Goal: Task Accomplishment & Management: Manage account settings

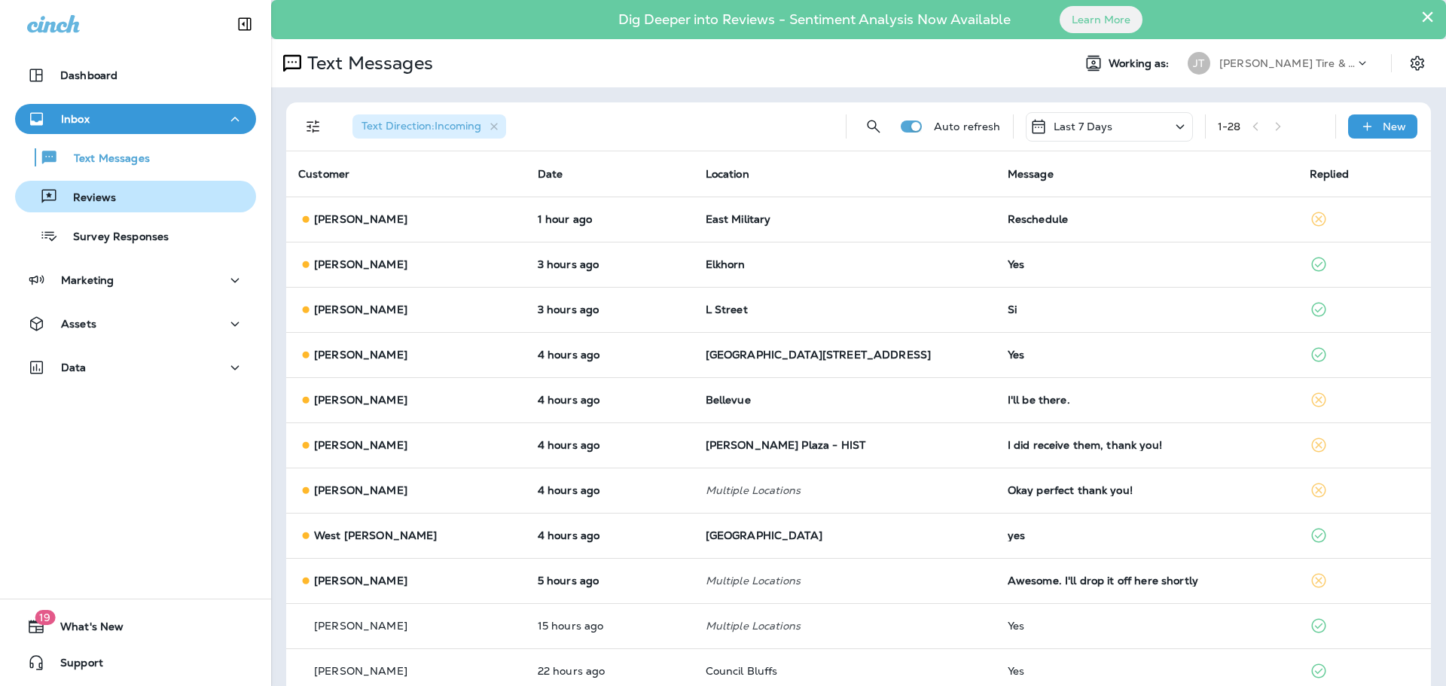
click at [137, 208] on button "Reviews" at bounding box center [135, 197] width 241 height 32
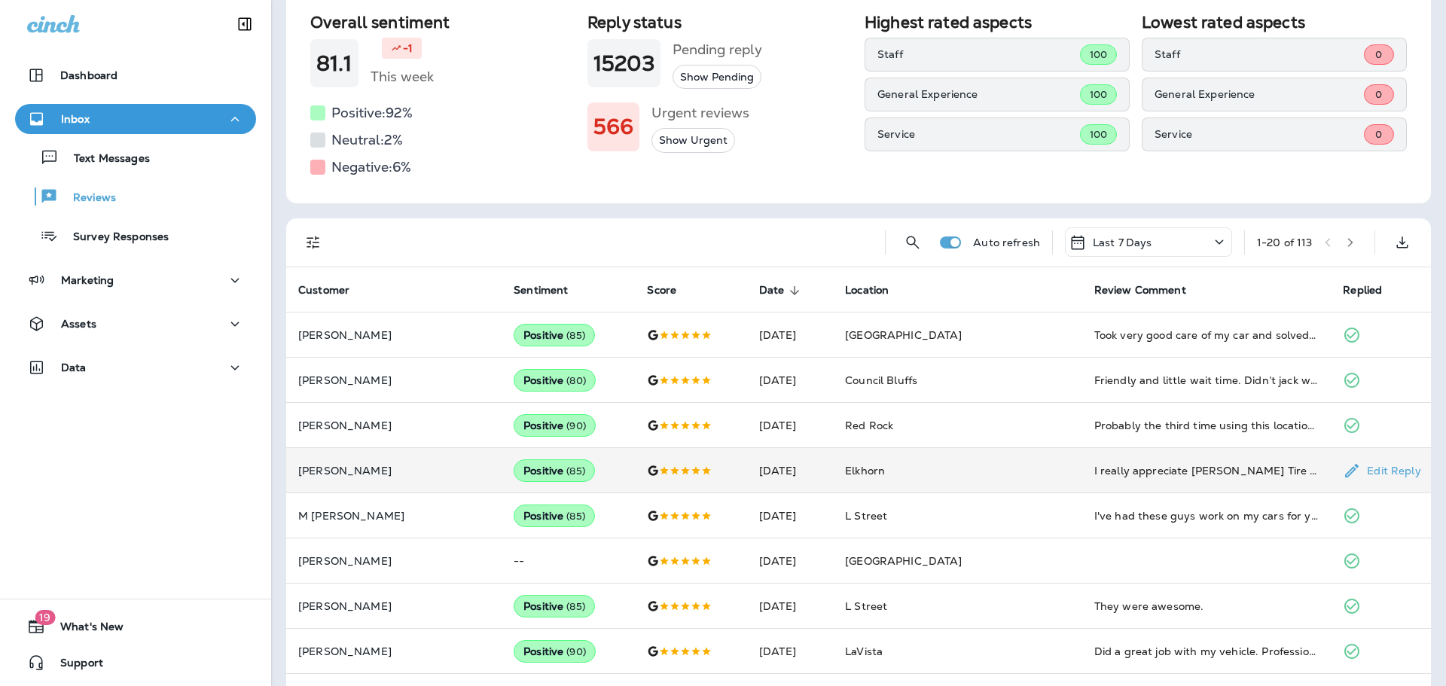
scroll to position [226, 0]
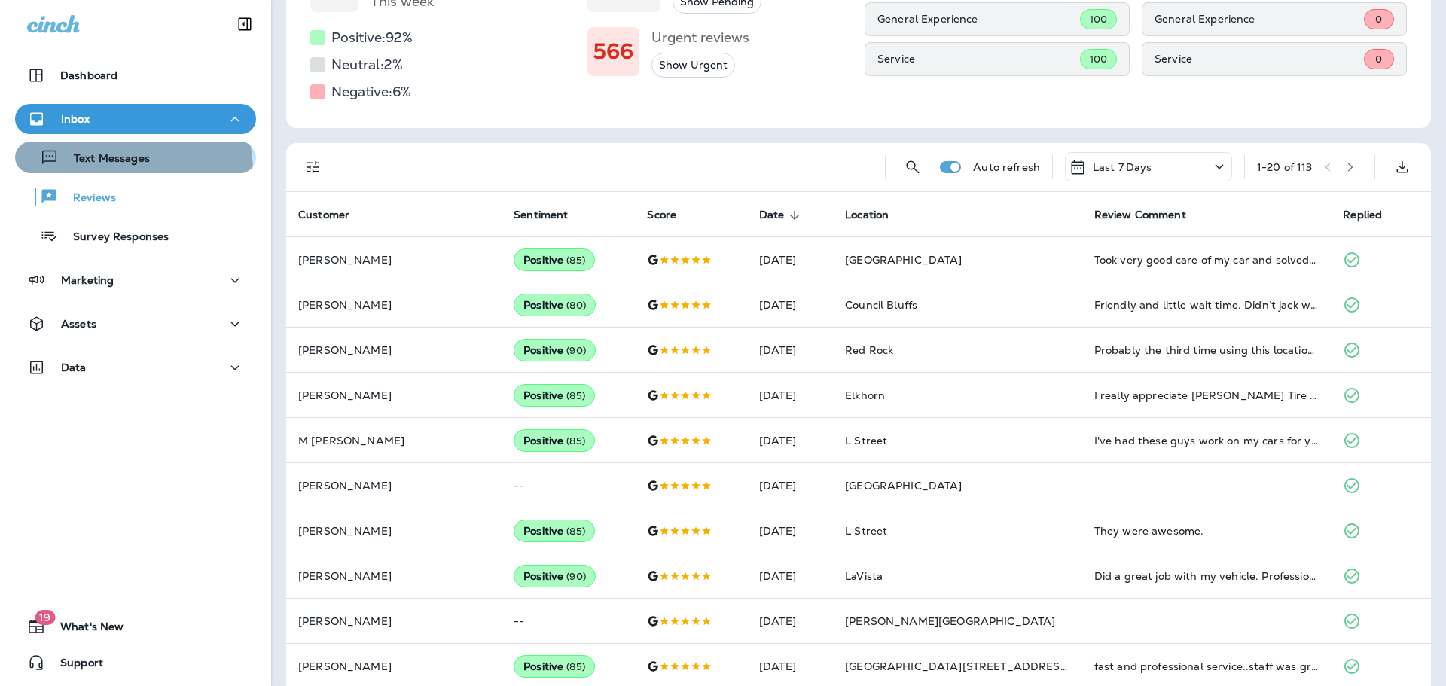
click at [103, 172] on button "Text Messages" at bounding box center [135, 158] width 241 height 32
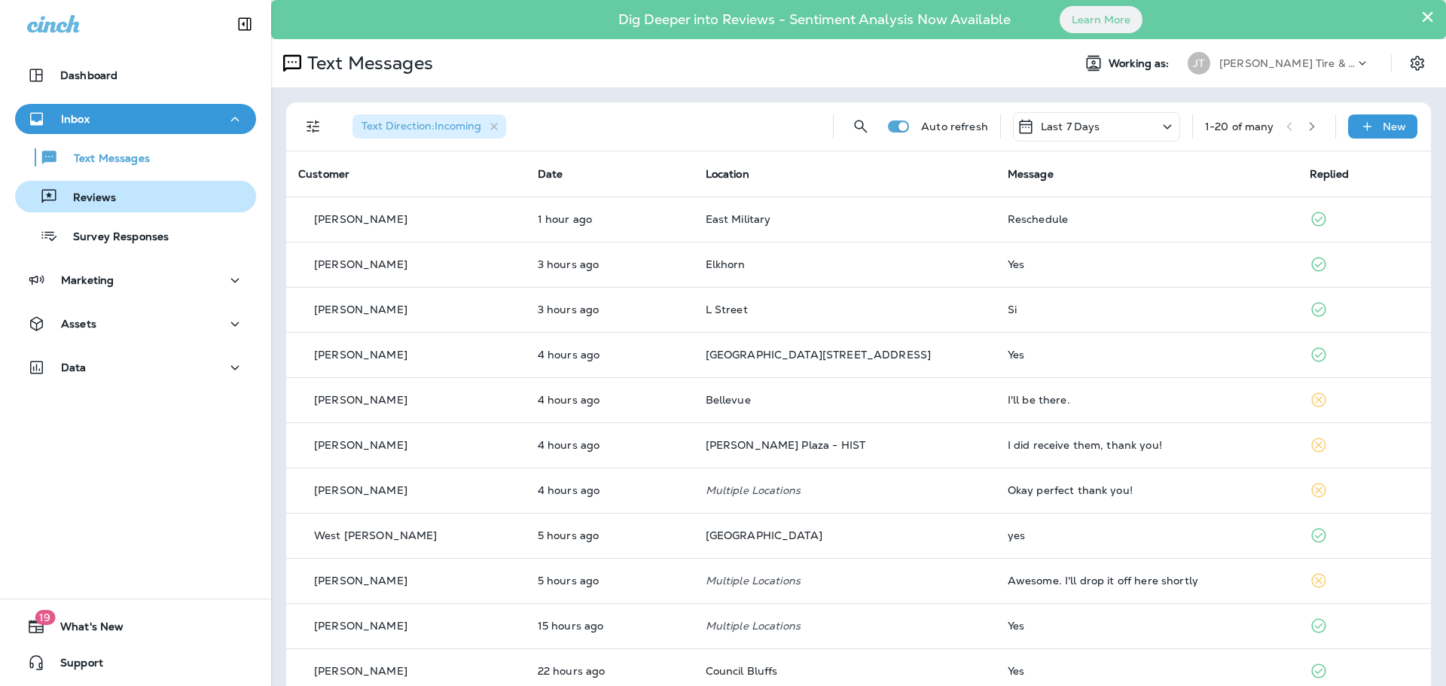
click at [105, 196] on p "Reviews" at bounding box center [87, 198] width 58 height 14
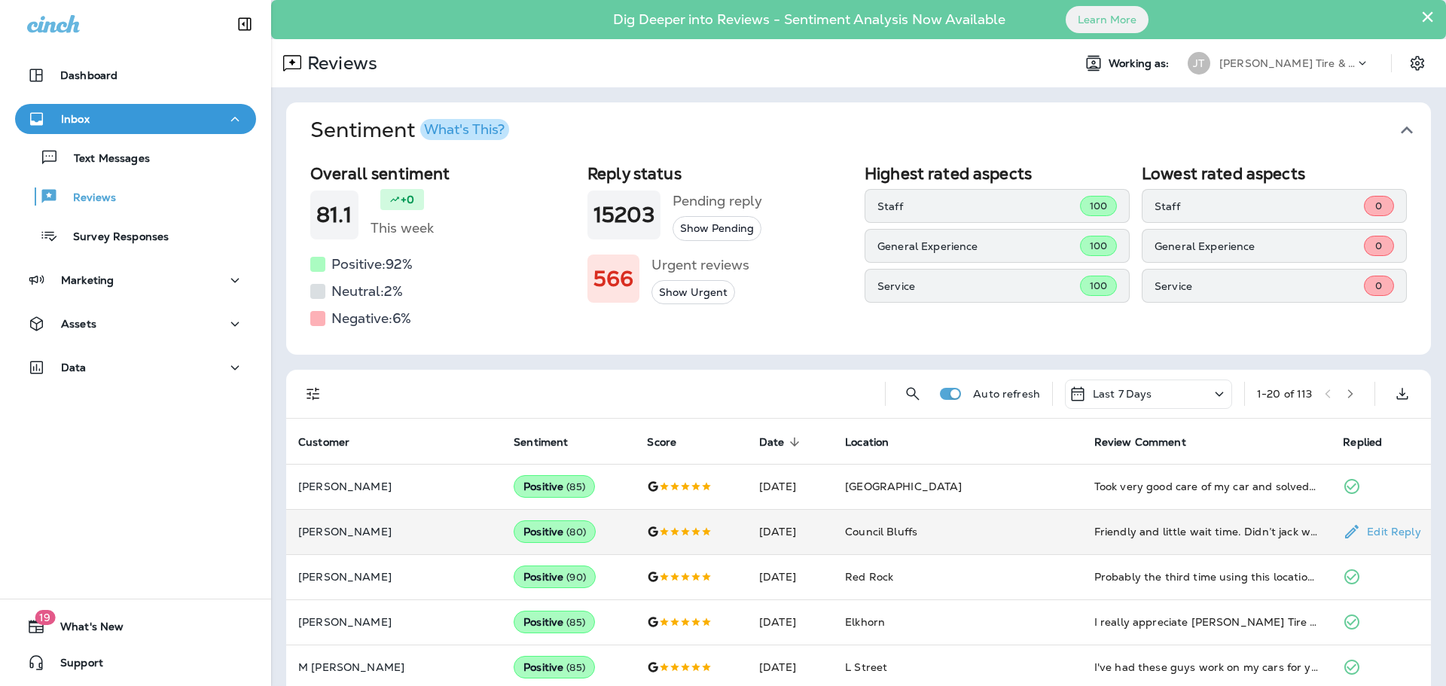
click at [1123, 520] on td "Friendly and little wait time. Didn’t jack with my seat and it stayed clean." at bounding box center [1206, 531] width 249 height 45
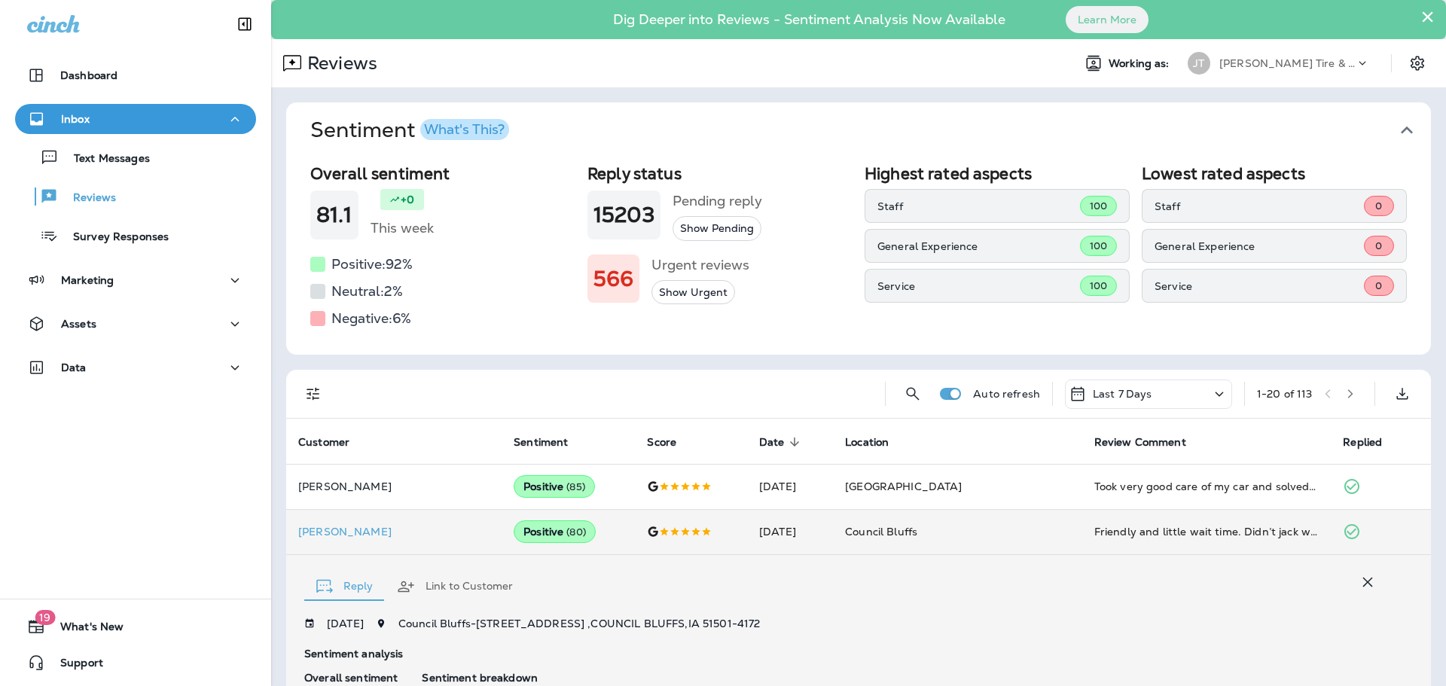
scroll to position [327, 0]
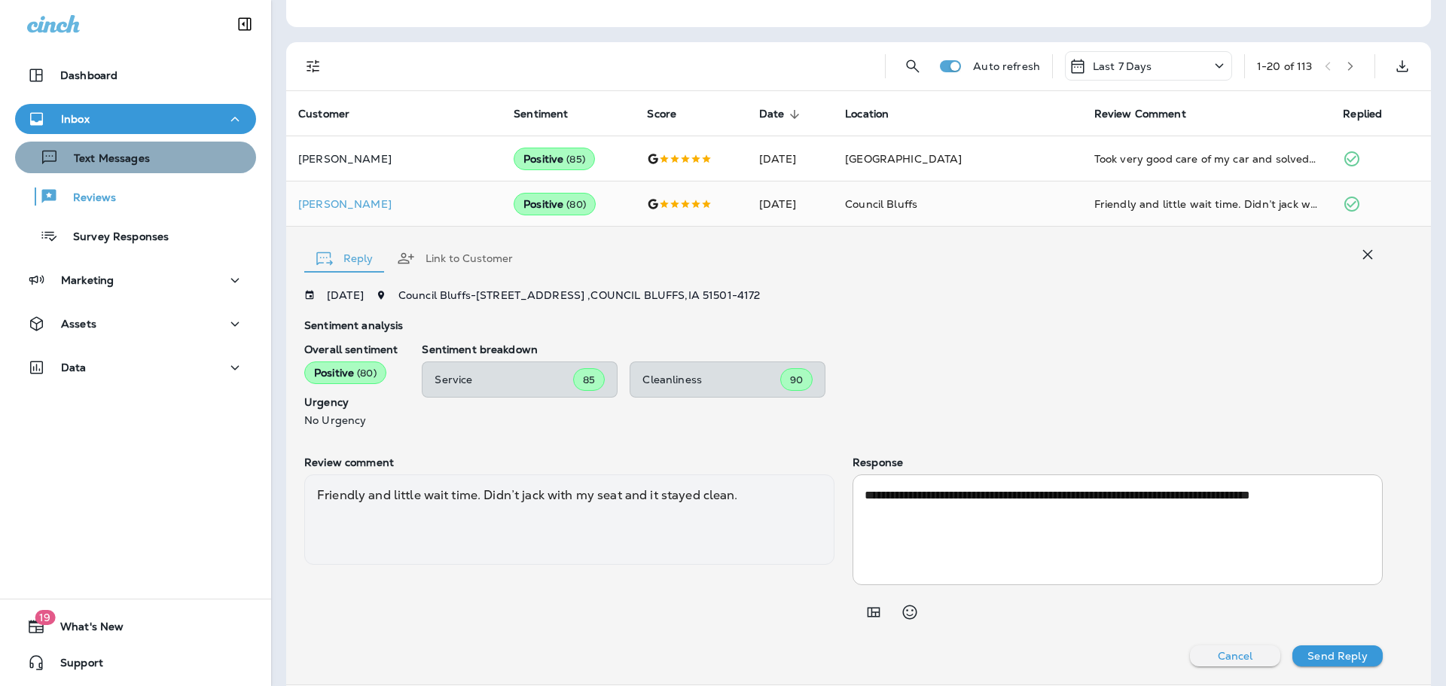
click at [162, 152] on div "Text Messages" at bounding box center [135, 157] width 229 height 23
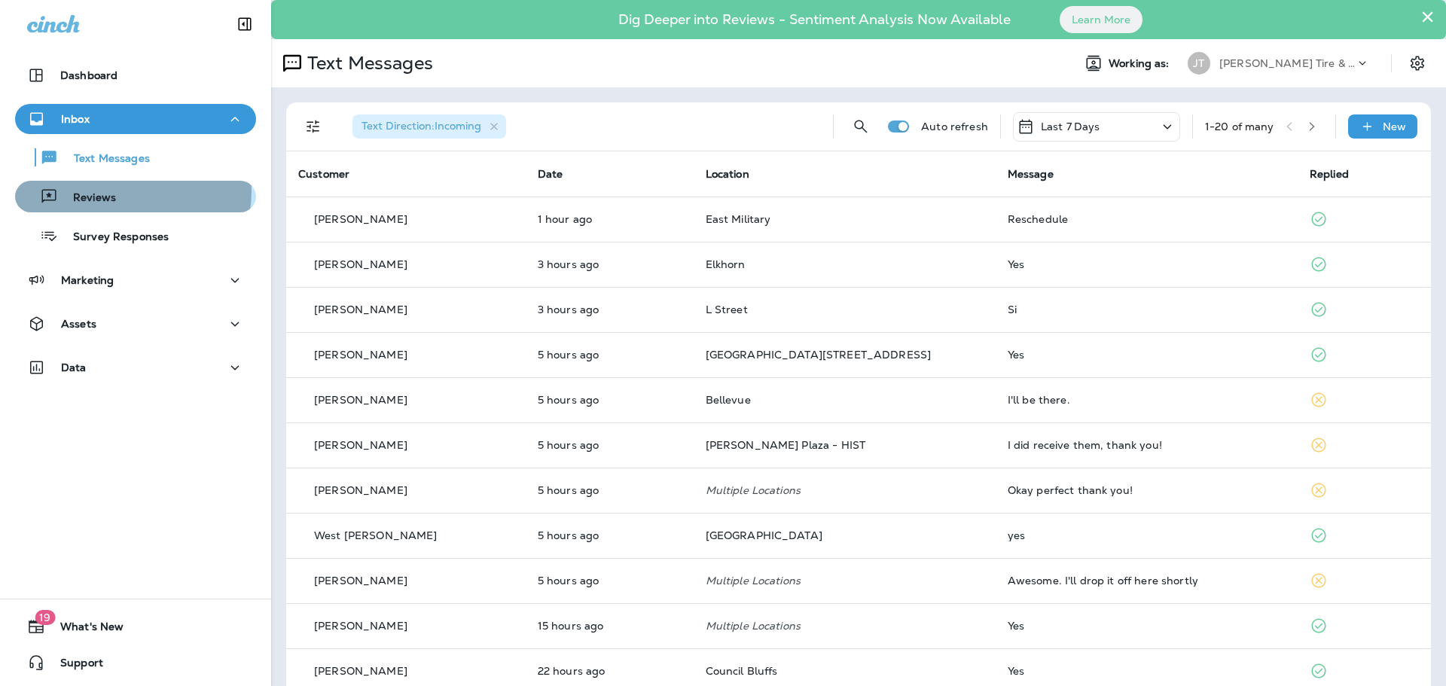
click at [128, 191] on div "Reviews" at bounding box center [135, 196] width 229 height 23
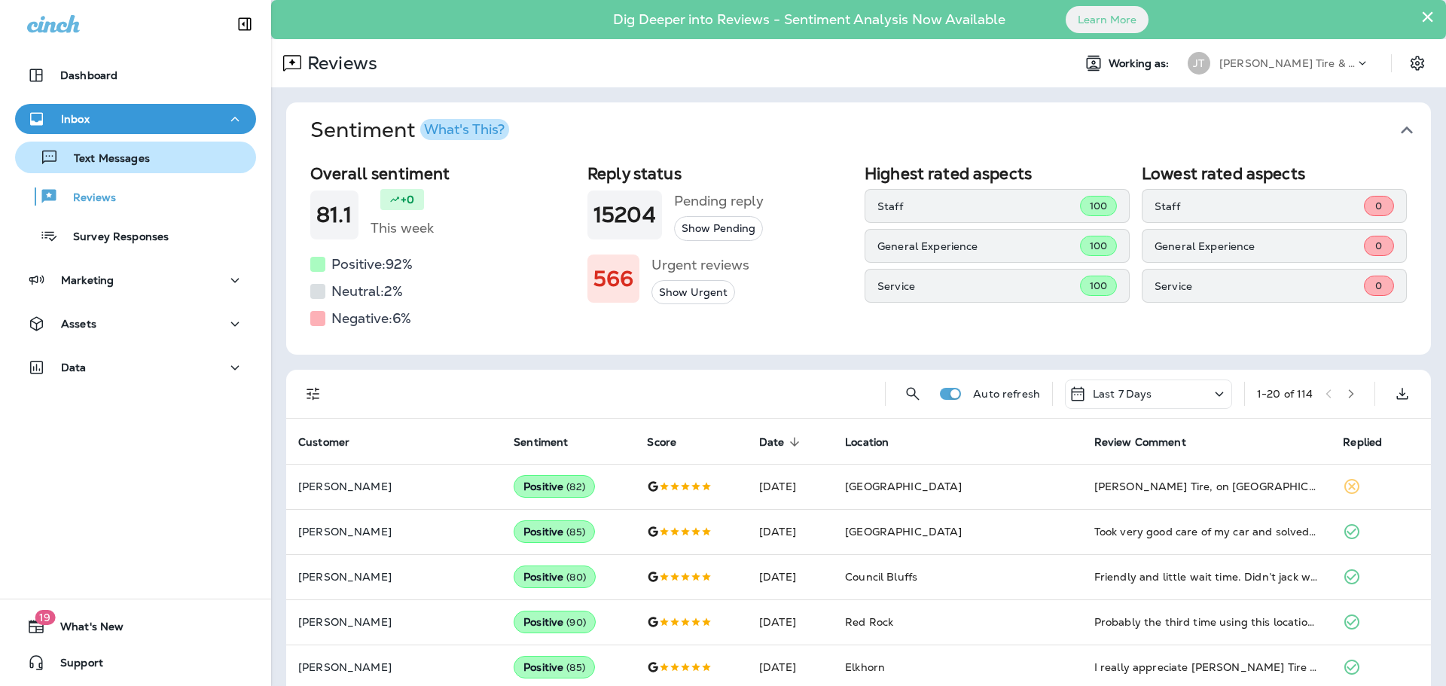
click at [116, 168] on div "Text Messages" at bounding box center [85, 157] width 129 height 23
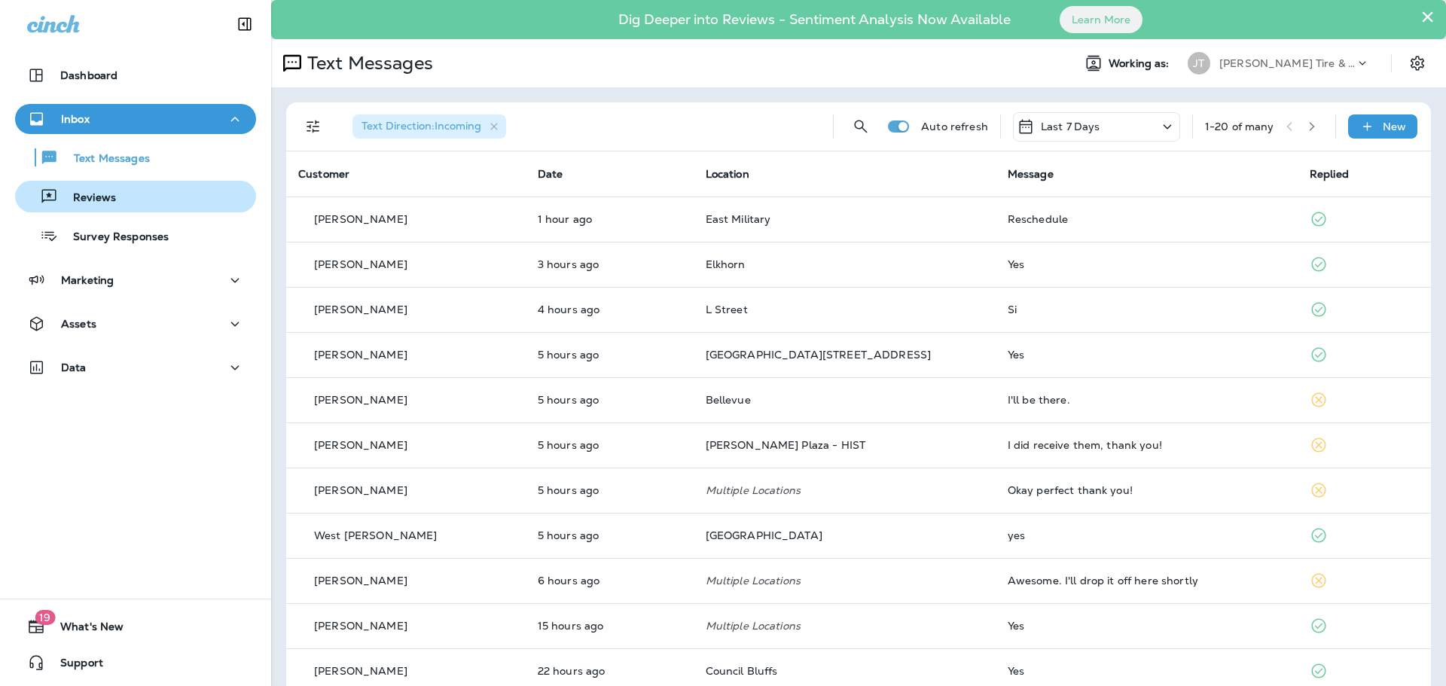
click at [130, 184] on button "Reviews" at bounding box center [135, 197] width 241 height 32
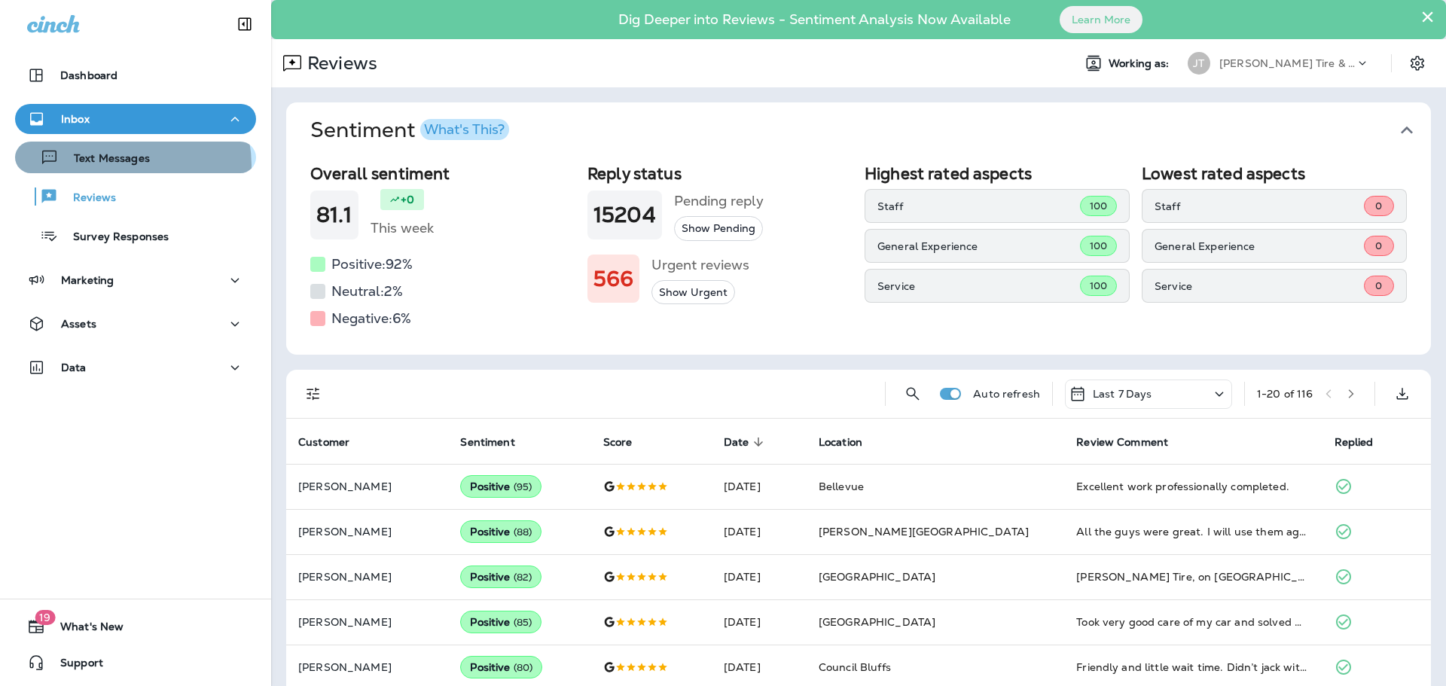
click at [126, 165] on p "Text Messages" at bounding box center [104, 159] width 91 height 14
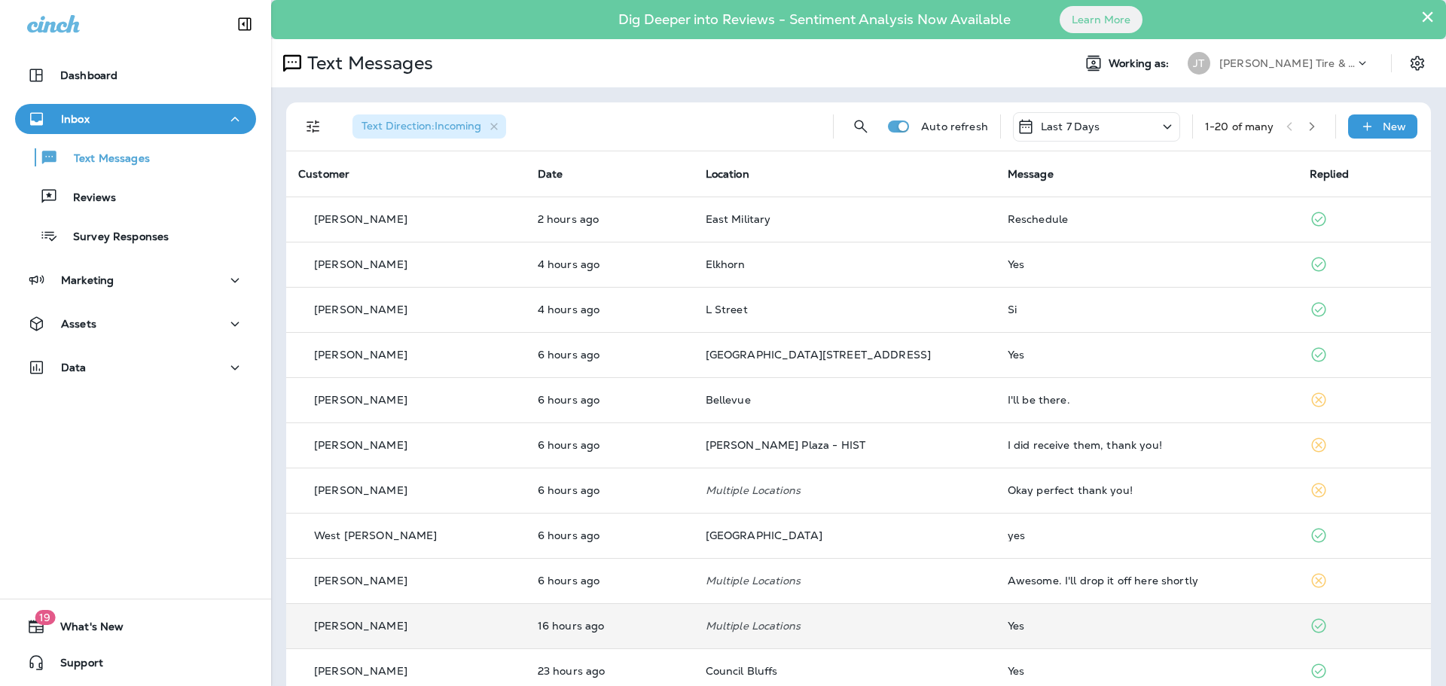
click at [642, 613] on td "16 hours ago" at bounding box center [610, 625] width 168 height 45
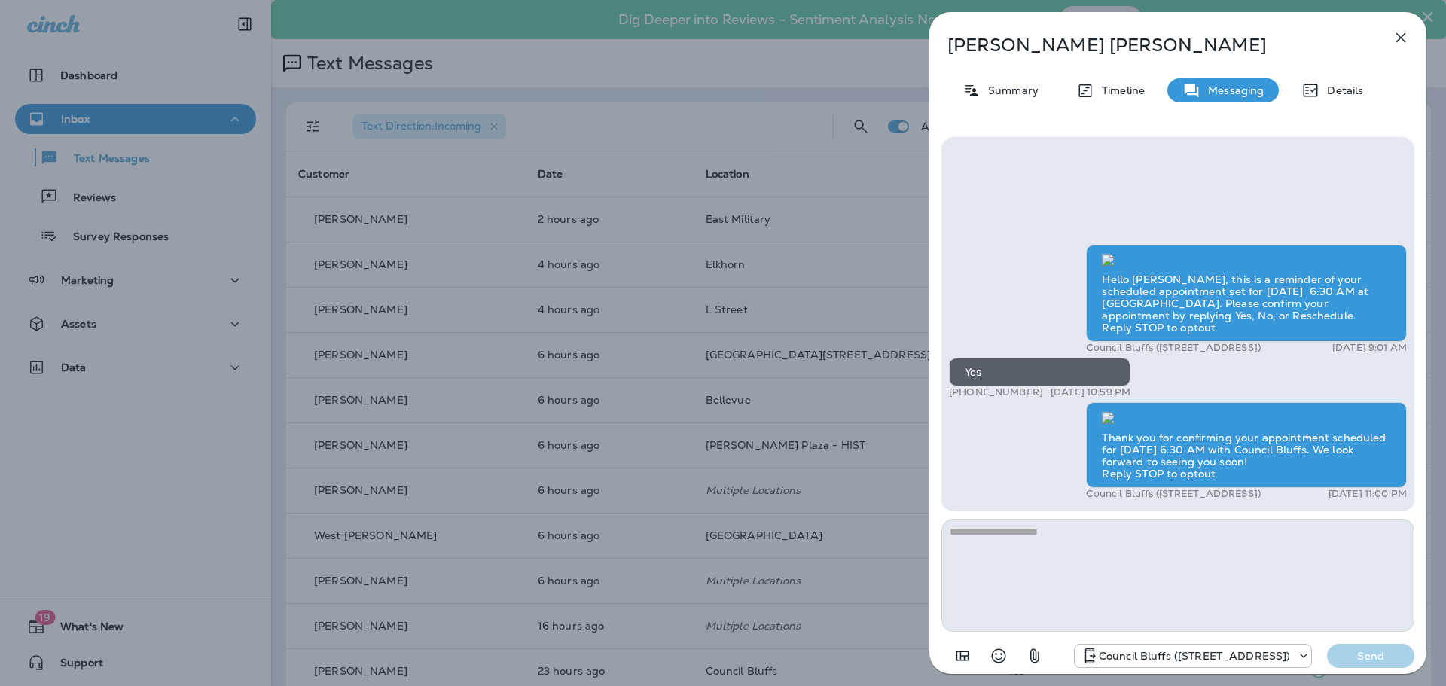
scroll to position [-121, 0]
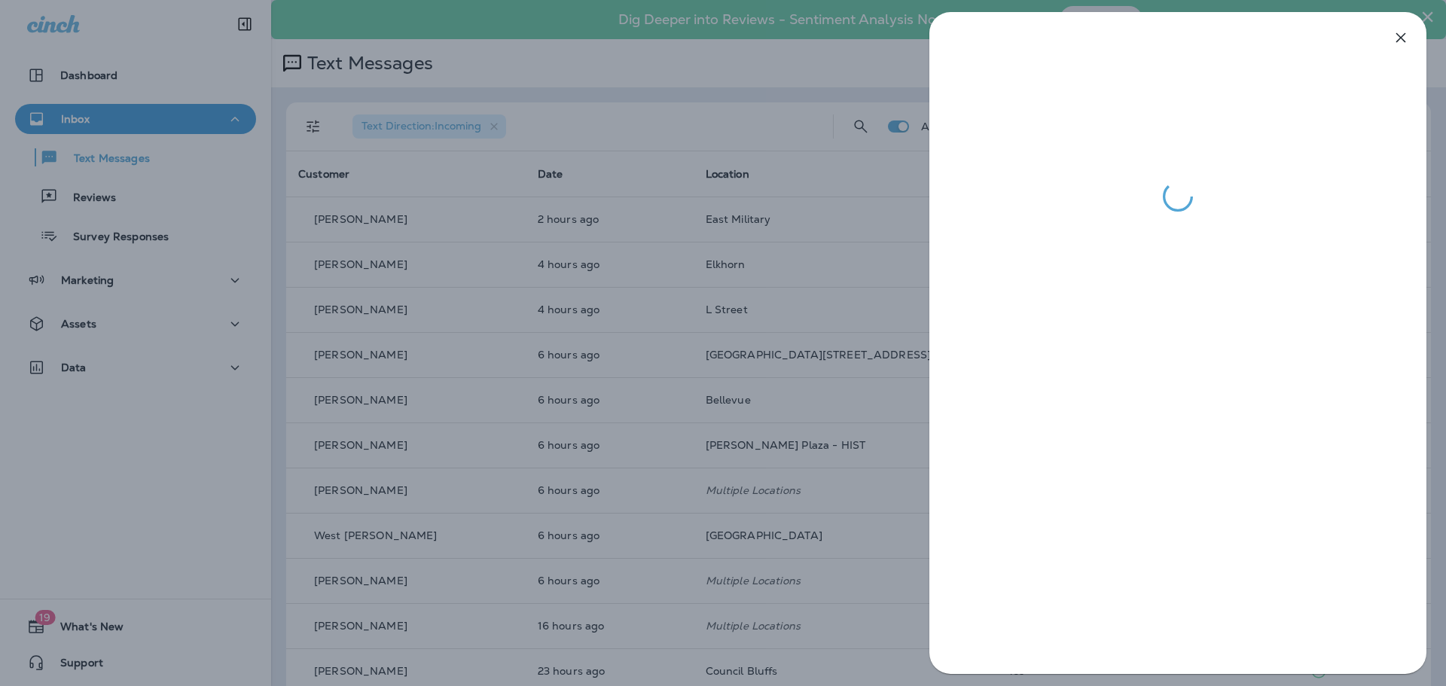
click at [642, 279] on div at bounding box center [723, 343] width 1446 height 686
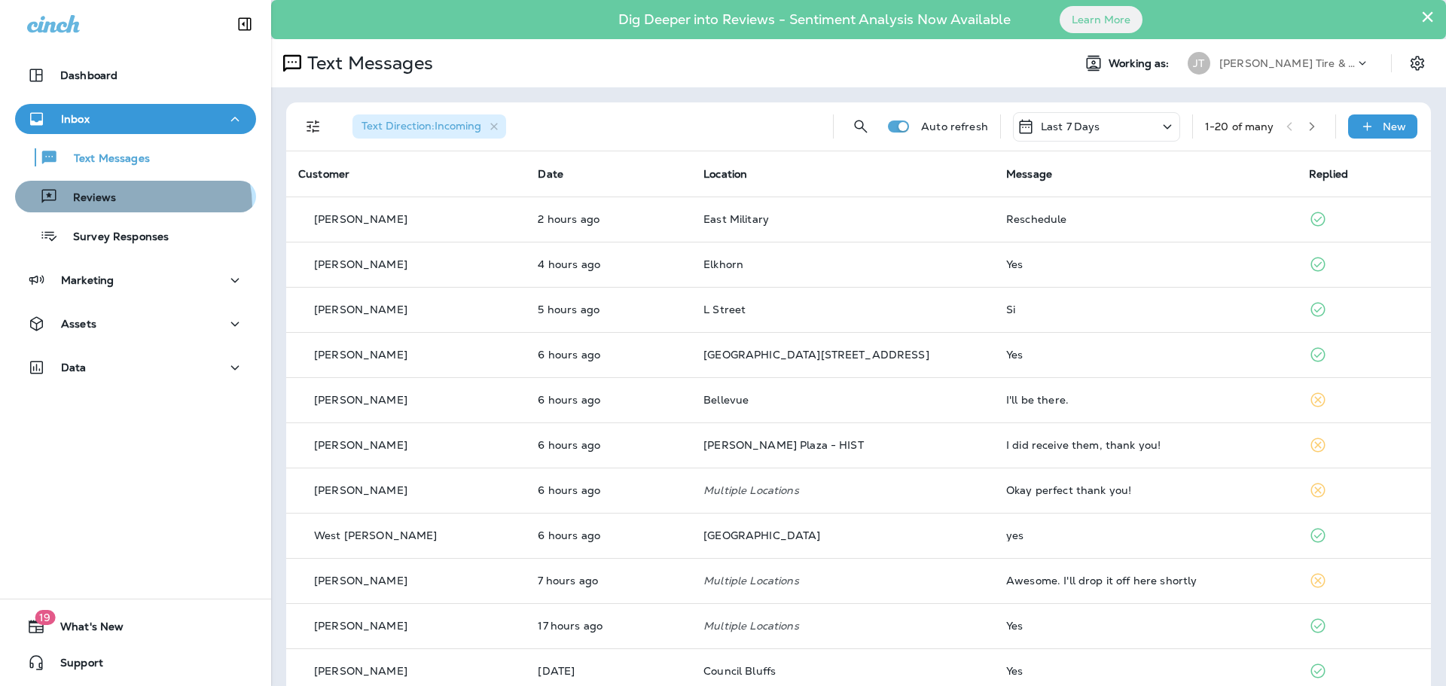
click at [116, 208] on button "Reviews" at bounding box center [135, 197] width 241 height 32
